Goal: Check status: Check status

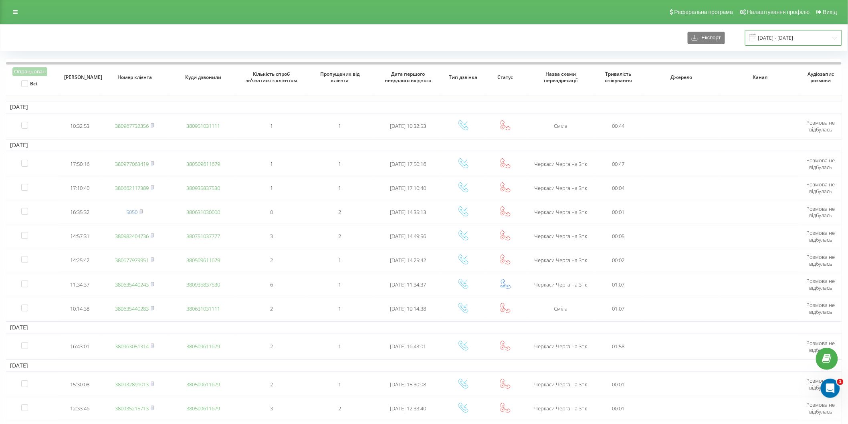
click at [785, 35] on input "[DATE] - [DATE]" at bounding box center [793, 38] width 97 height 16
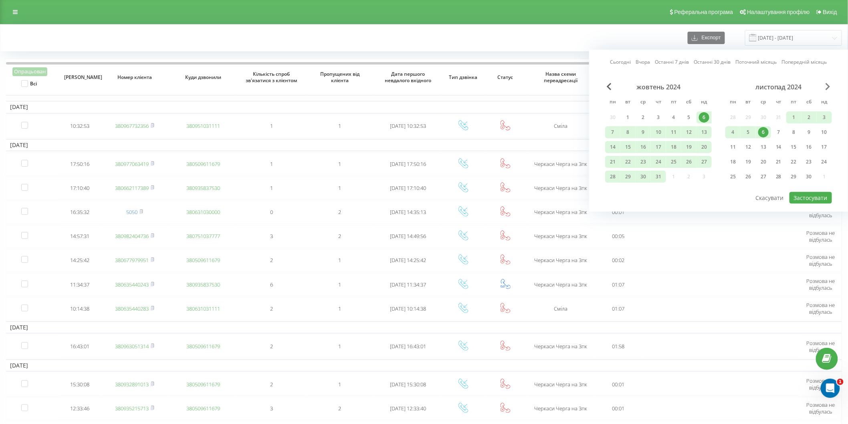
click at [827, 87] on span "Next Month" at bounding box center [828, 86] width 5 height 7
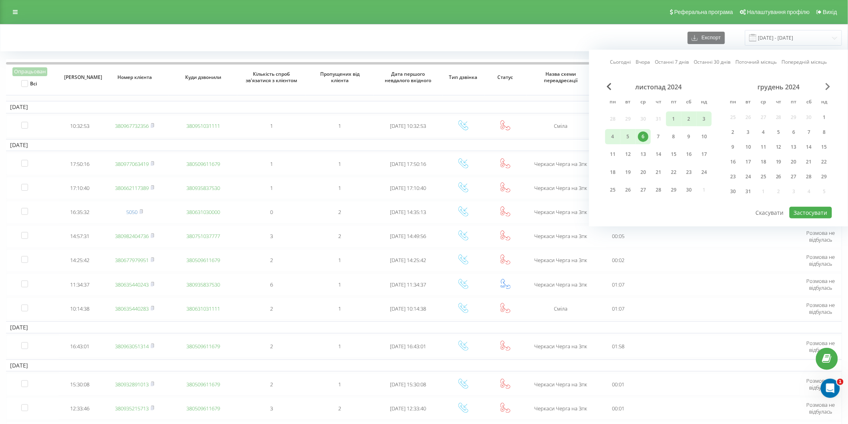
click at [826, 87] on span "Next Month" at bounding box center [828, 86] width 5 height 7
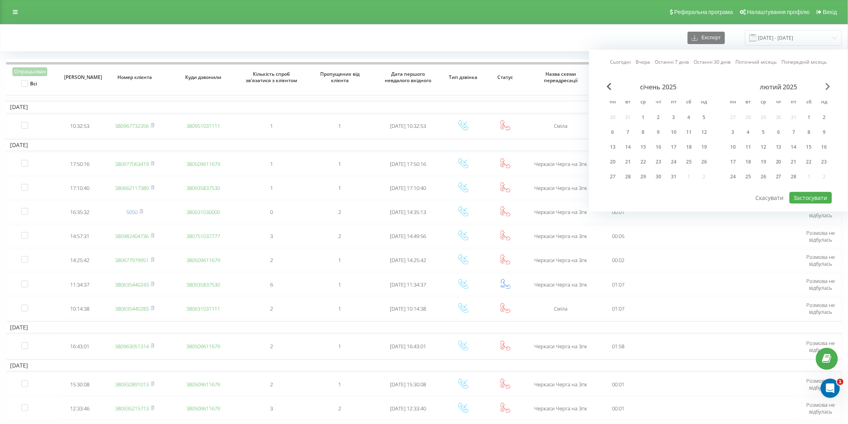
click at [826, 87] on span "Next Month" at bounding box center [828, 86] width 5 height 7
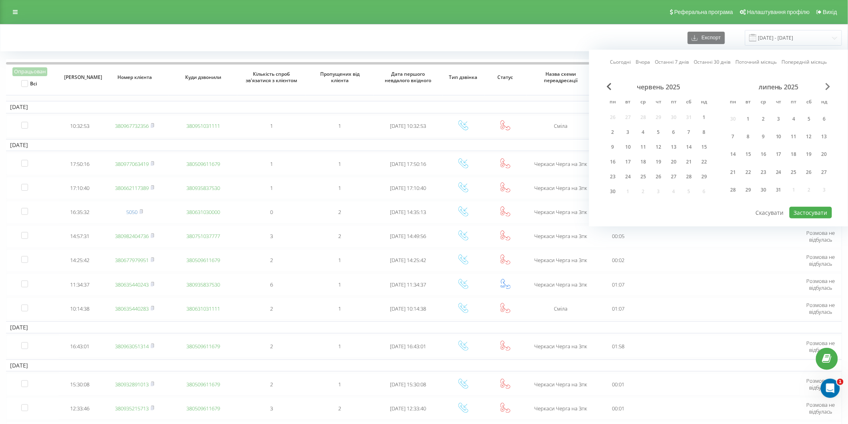
click at [826, 87] on span "Next Month" at bounding box center [828, 86] width 5 height 7
click at [782, 157] on div "21" at bounding box center [779, 162] width 10 height 10
click at [816, 202] on button "Застосувати" at bounding box center [811, 198] width 42 height 12
type input "[DATE] - [DATE]"
